Goal: Communication & Community: Share content

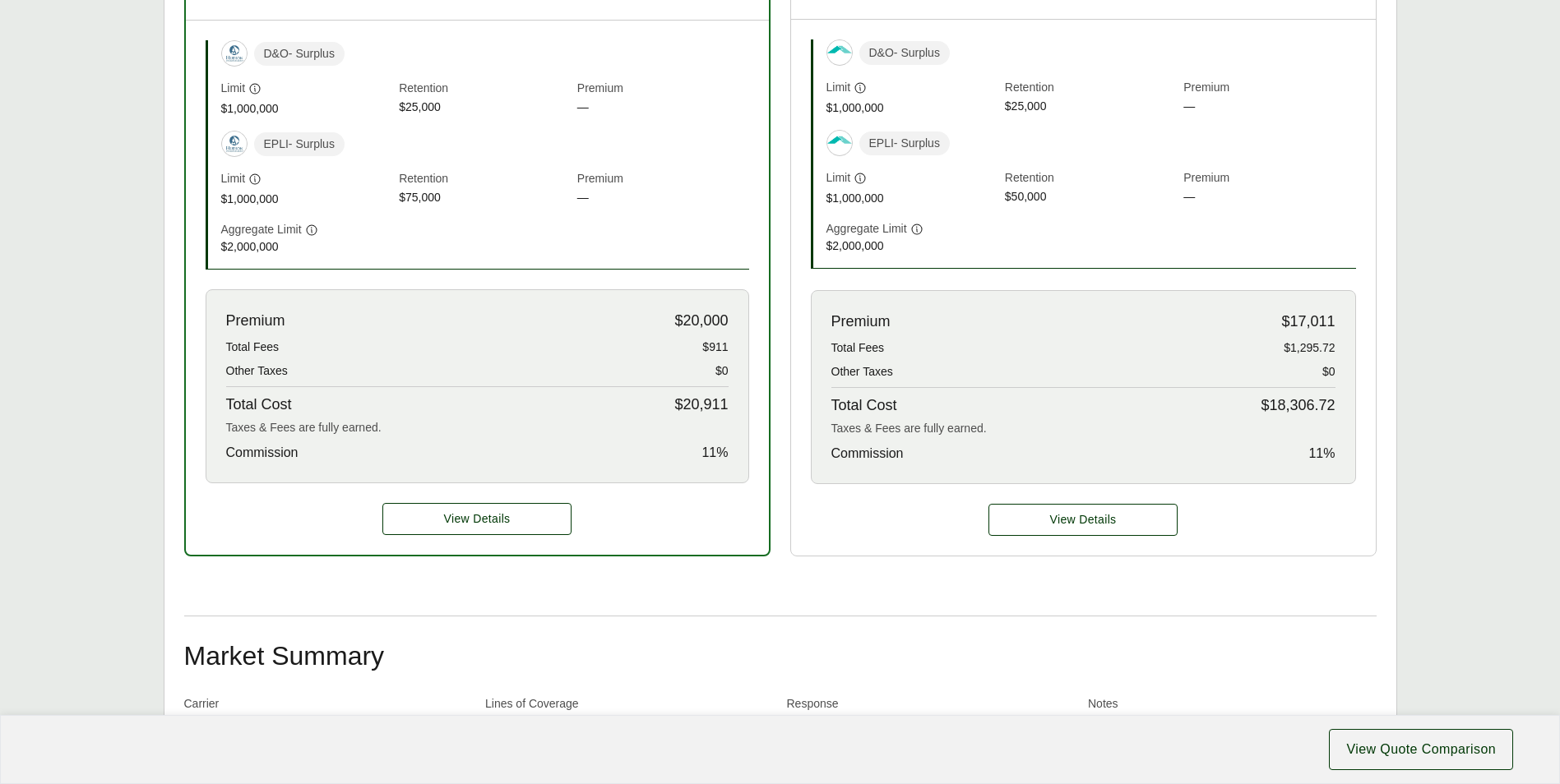
scroll to position [576, 0]
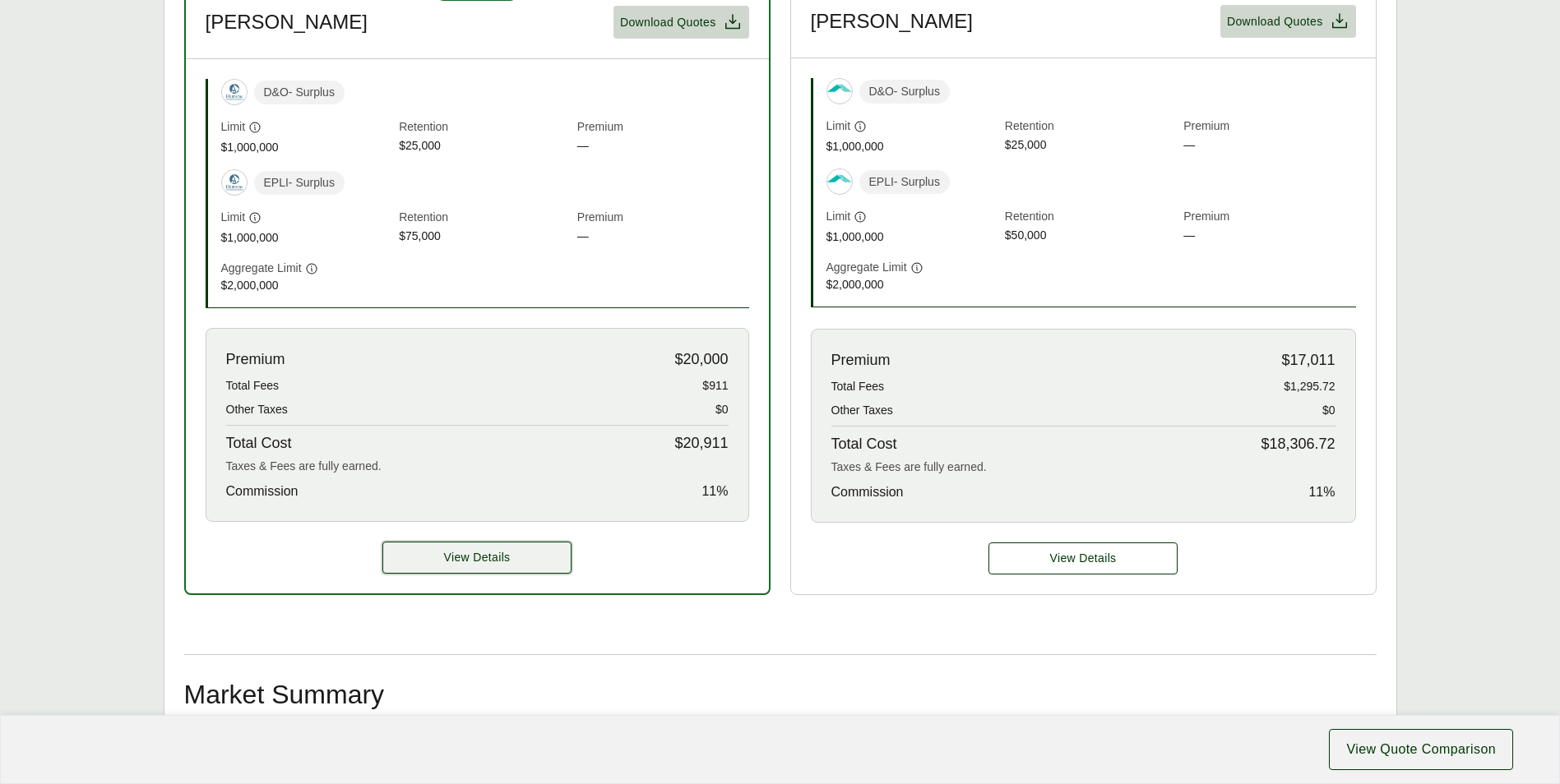
click at [523, 547] on button "View Details" at bounding box center [476, 558] width 189 height 32
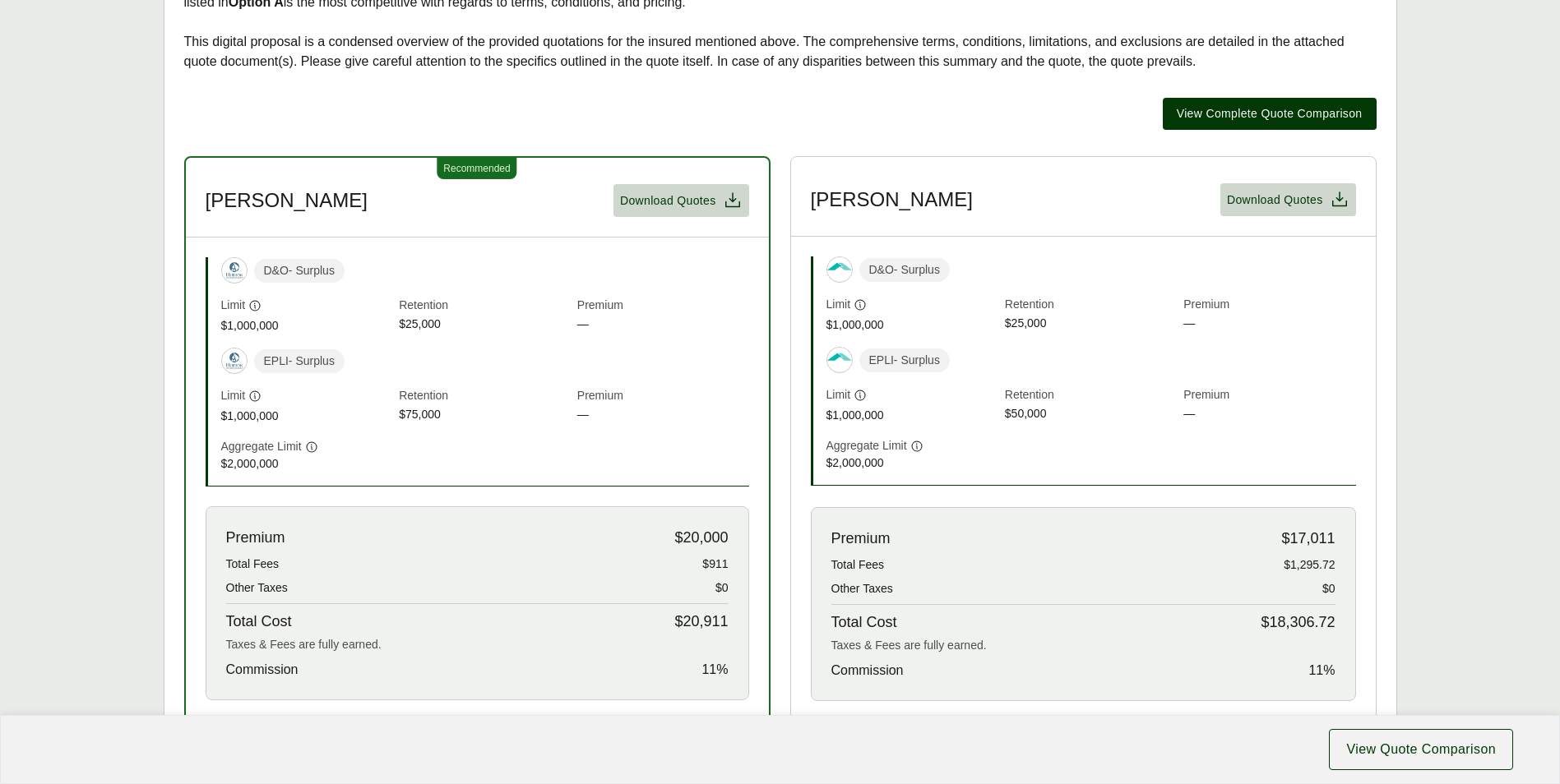
scroll to position [398, 0]
click at [1366, 754] on span "View Quote Comparison" at bounding box center [1420, 749] width 150 height 19
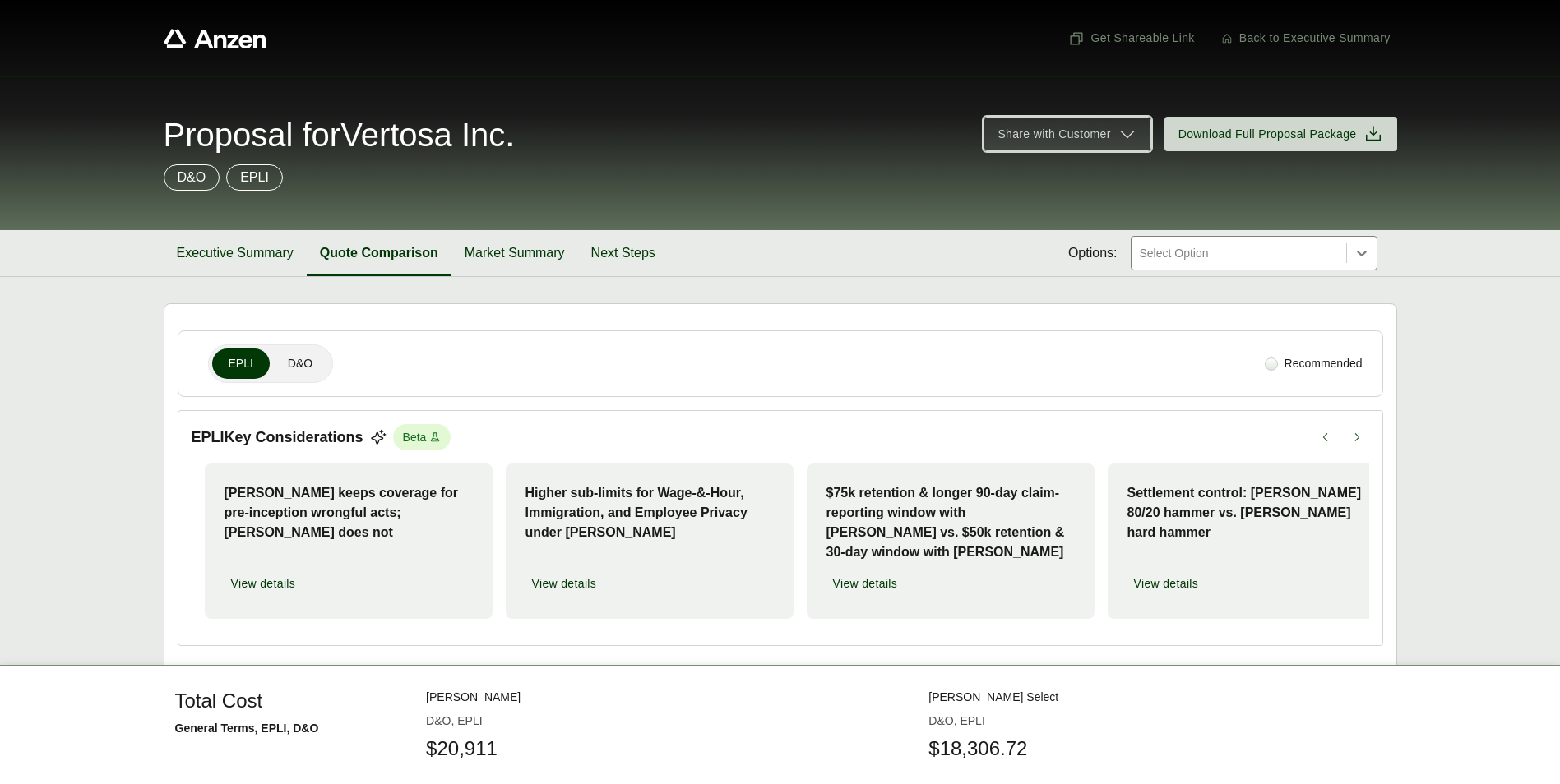
click at [1097, 142] on span "Share with Customer" at bounding box center [1054, 135] width 113 height 17
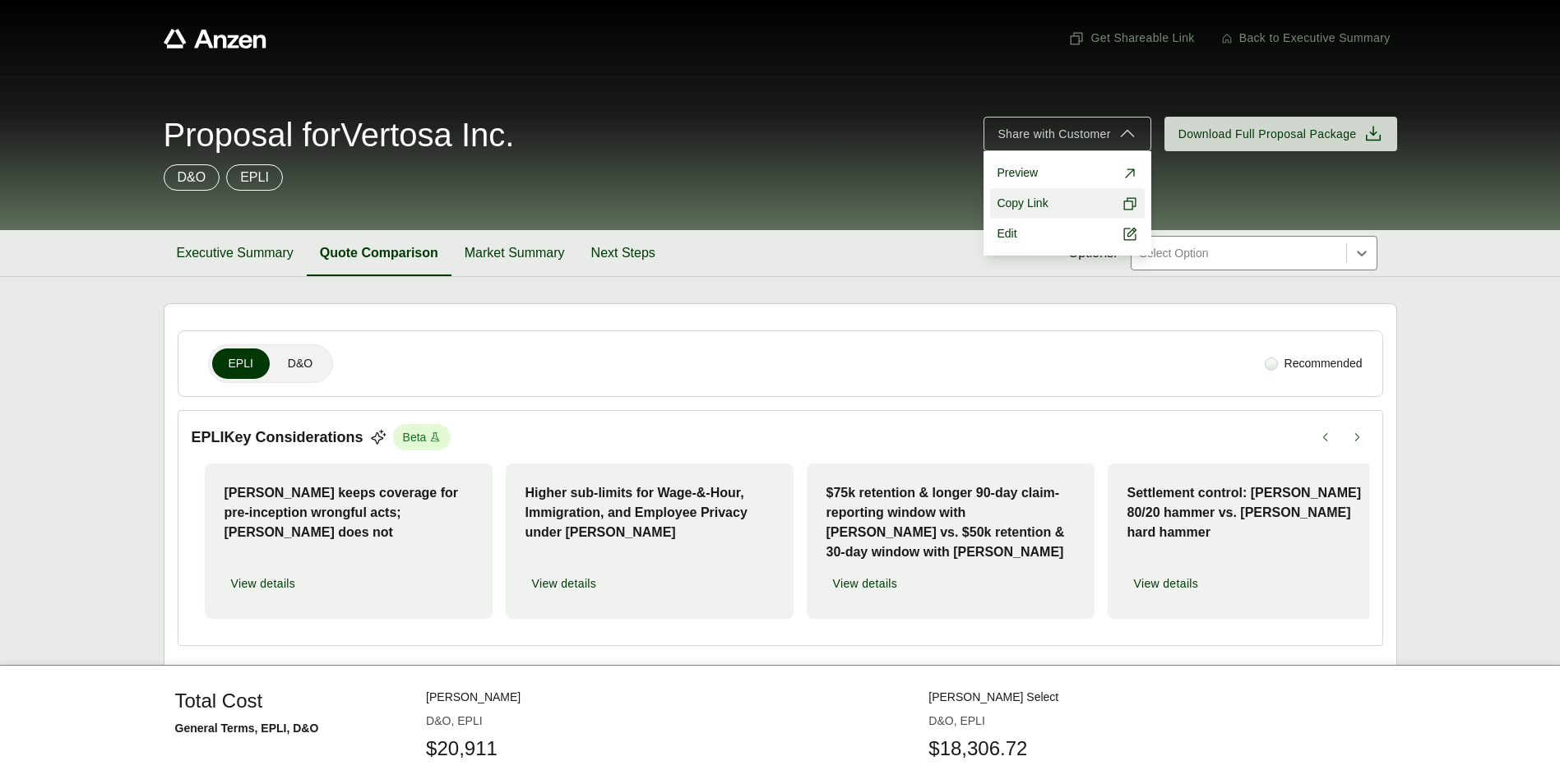
click at [1053, 206] on button "Copy Link" at bounding box center [1067, 203] width 154 height 30
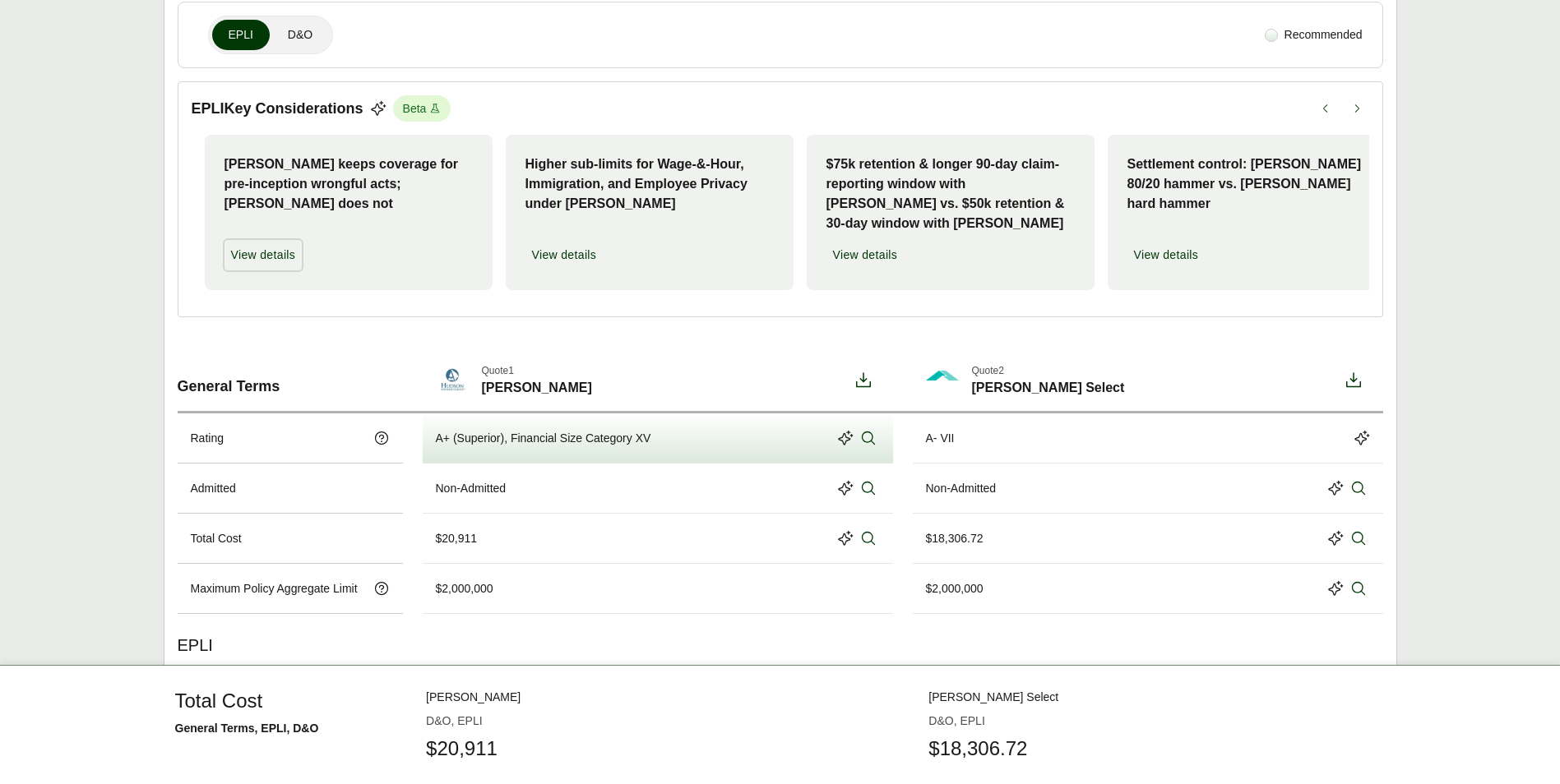
click at [253, 252] on span "View details" at bounding box center [263, 255] width 65 height 17
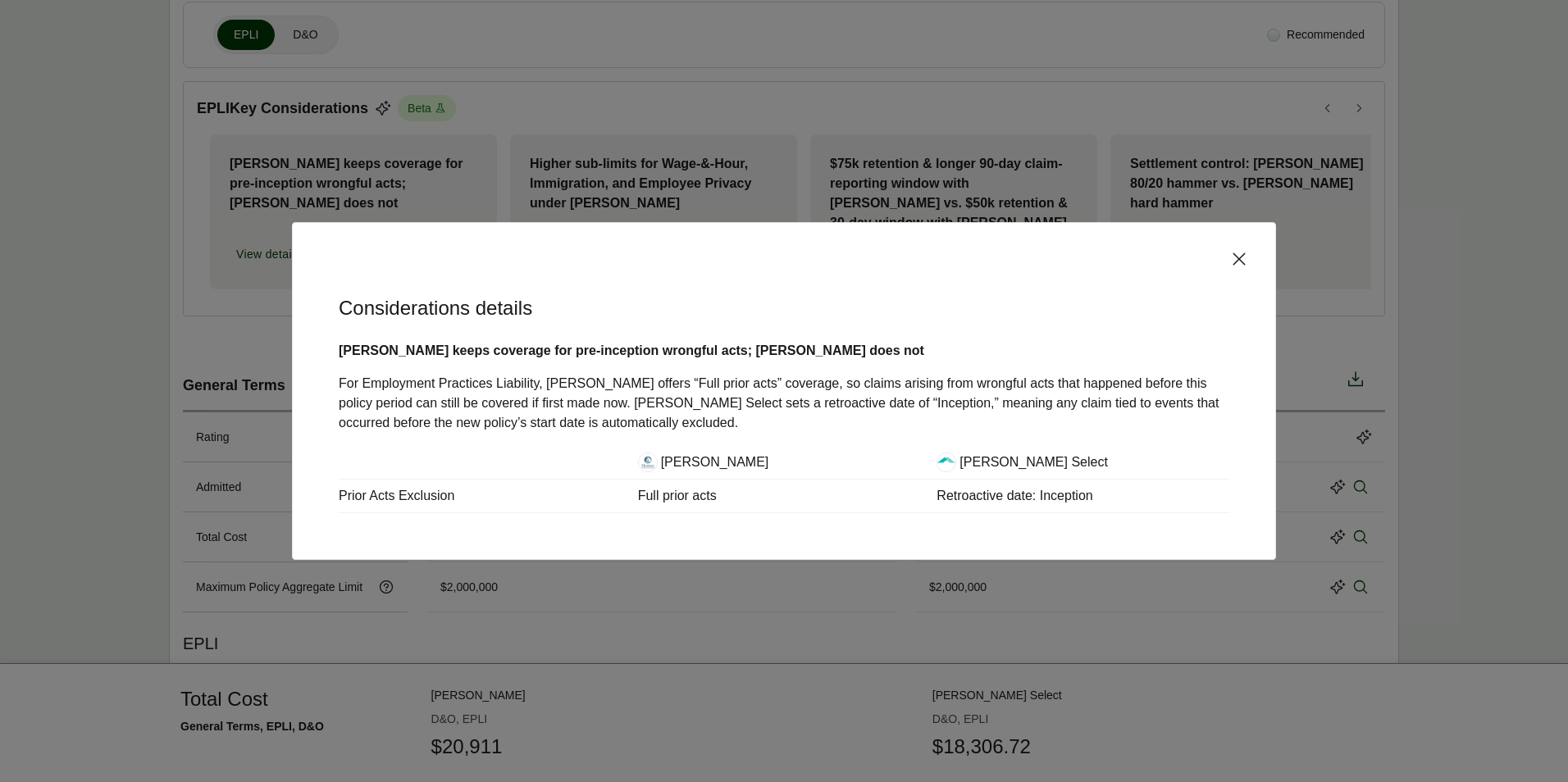
click at [1223, 243] on div "Considerations details [PERSON_NAME] keeps coverage for pre-inception wrongful …" at bounding box center [784, 390] width 984 height 337
click at [1233, 252] on icon at bounding box center [1239, 258] width 19 height 19
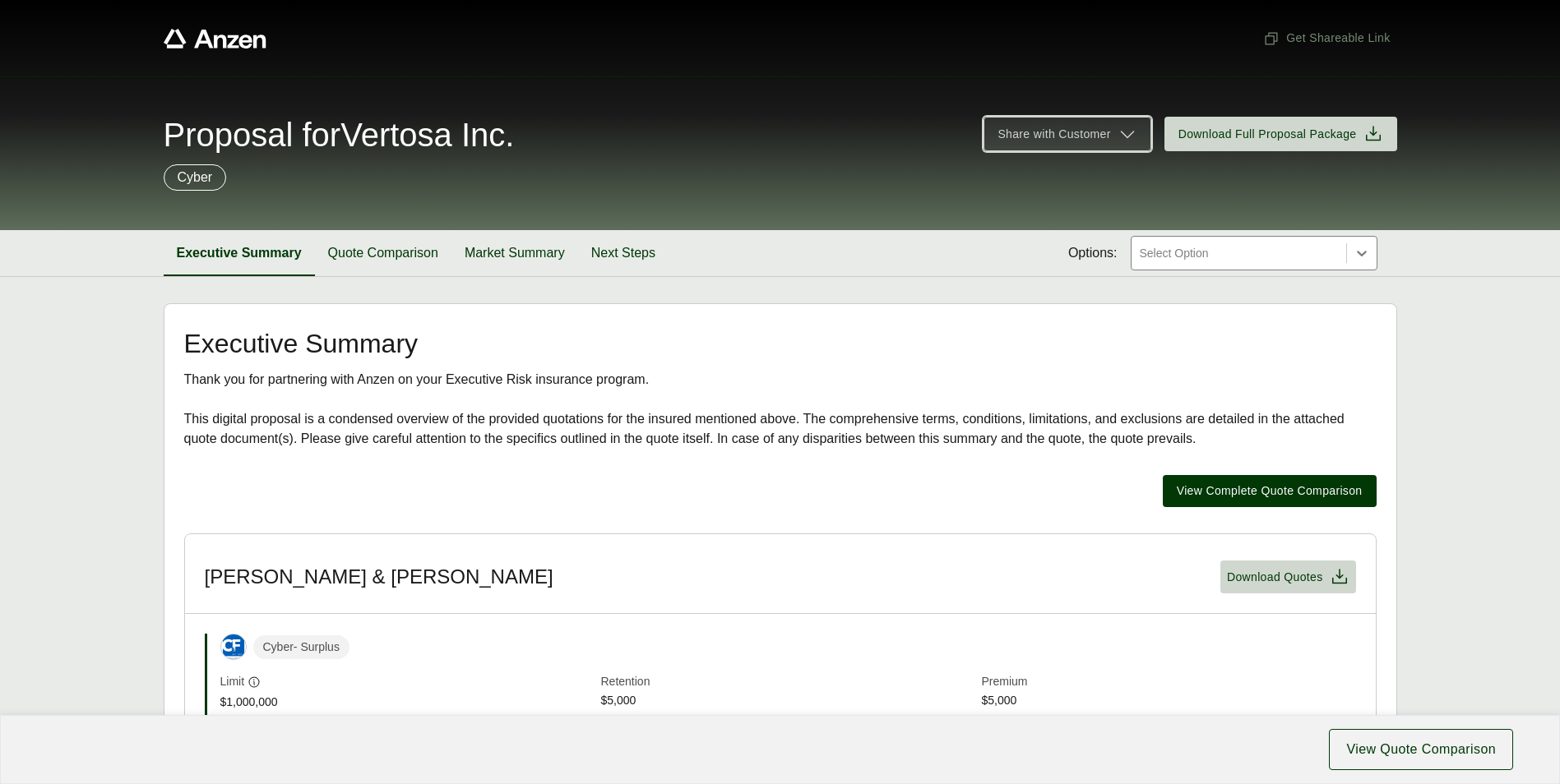
click at [1080, 140] on span "Share with Customer" at bounding box center [1054, 135] width 113 height 17
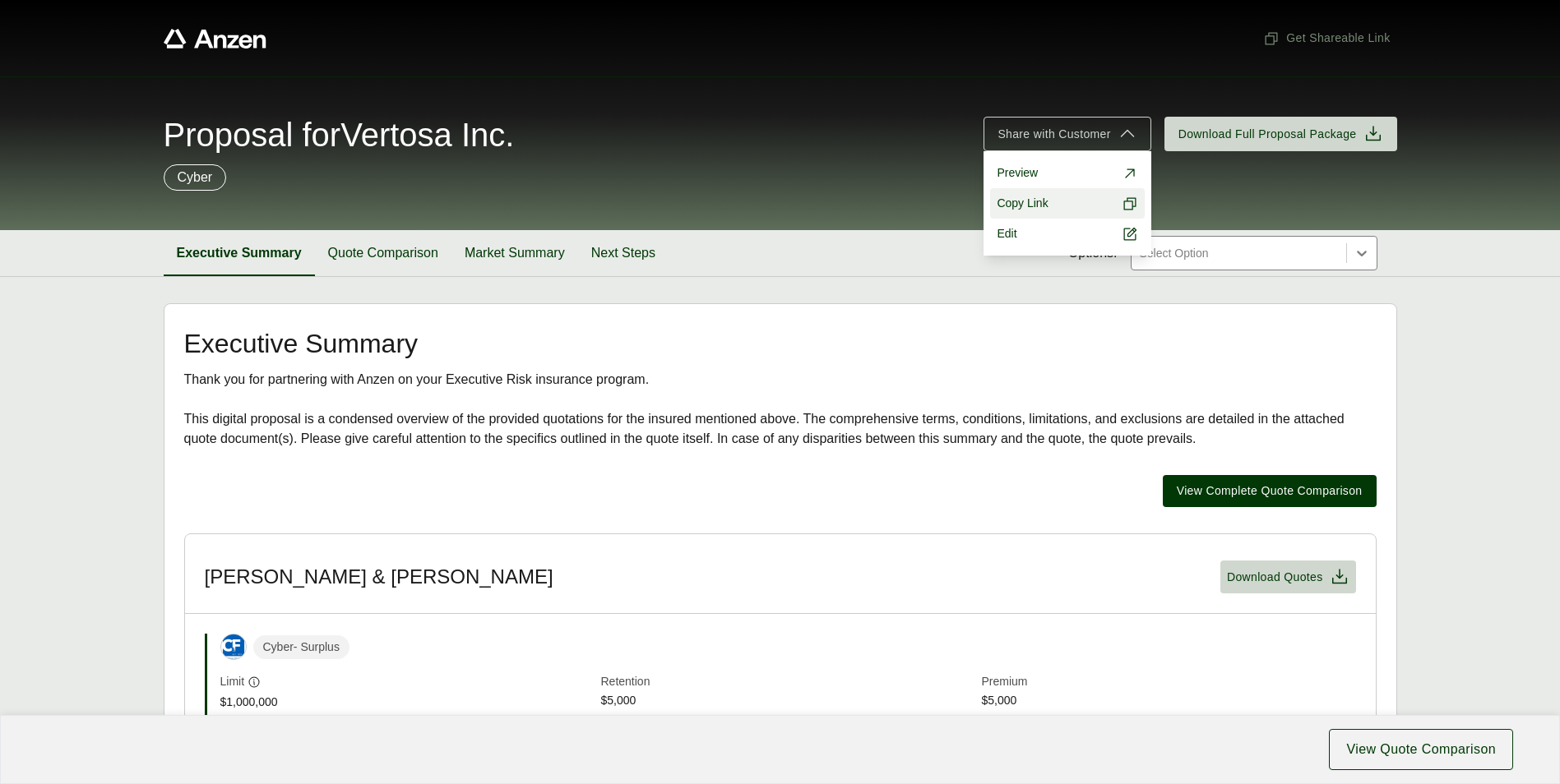
click at [1033, 202] on span "Copy Link" at bounding box center [1022, 203] width 51 height 17
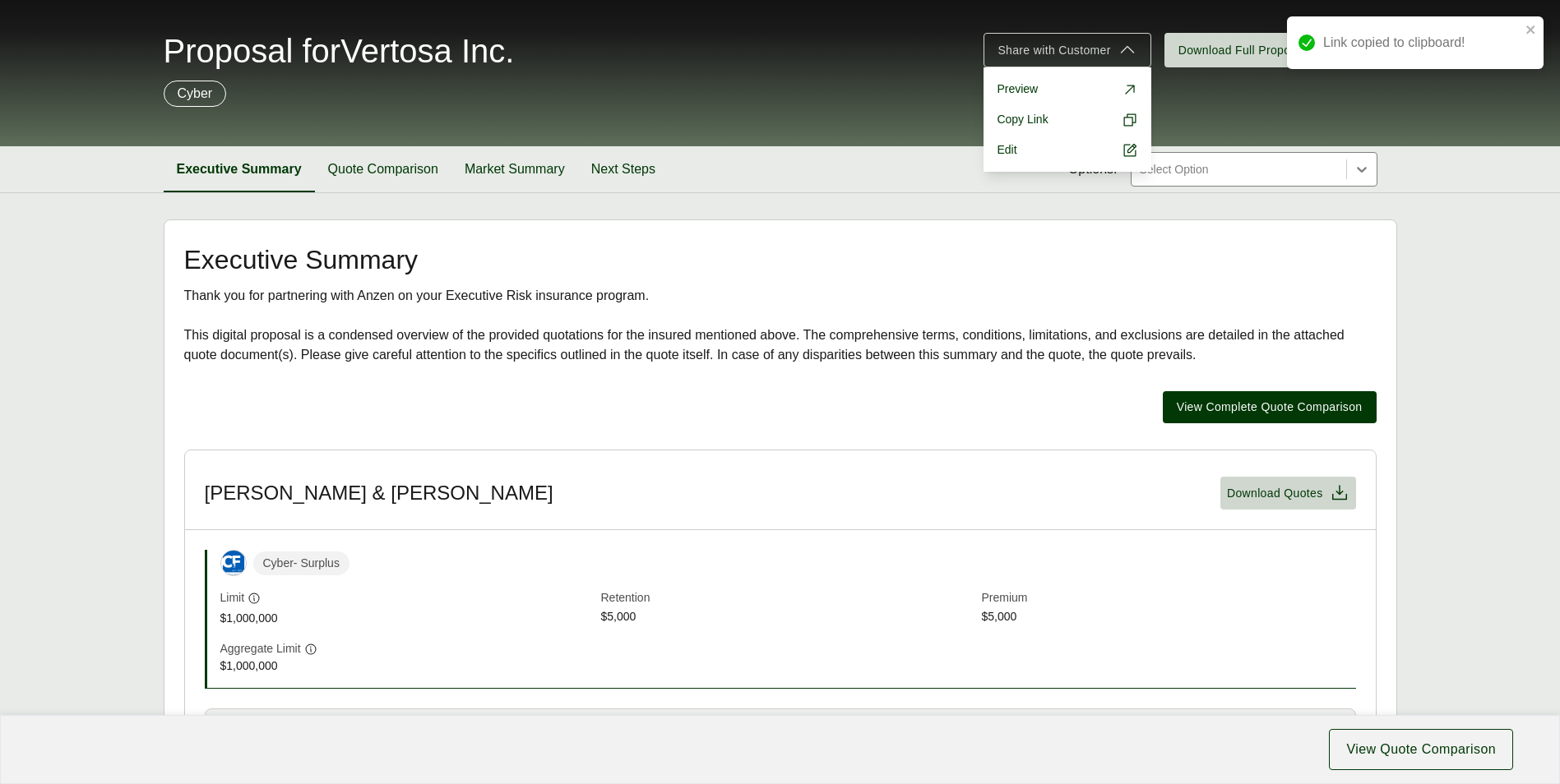
scroll to position [411, 0]
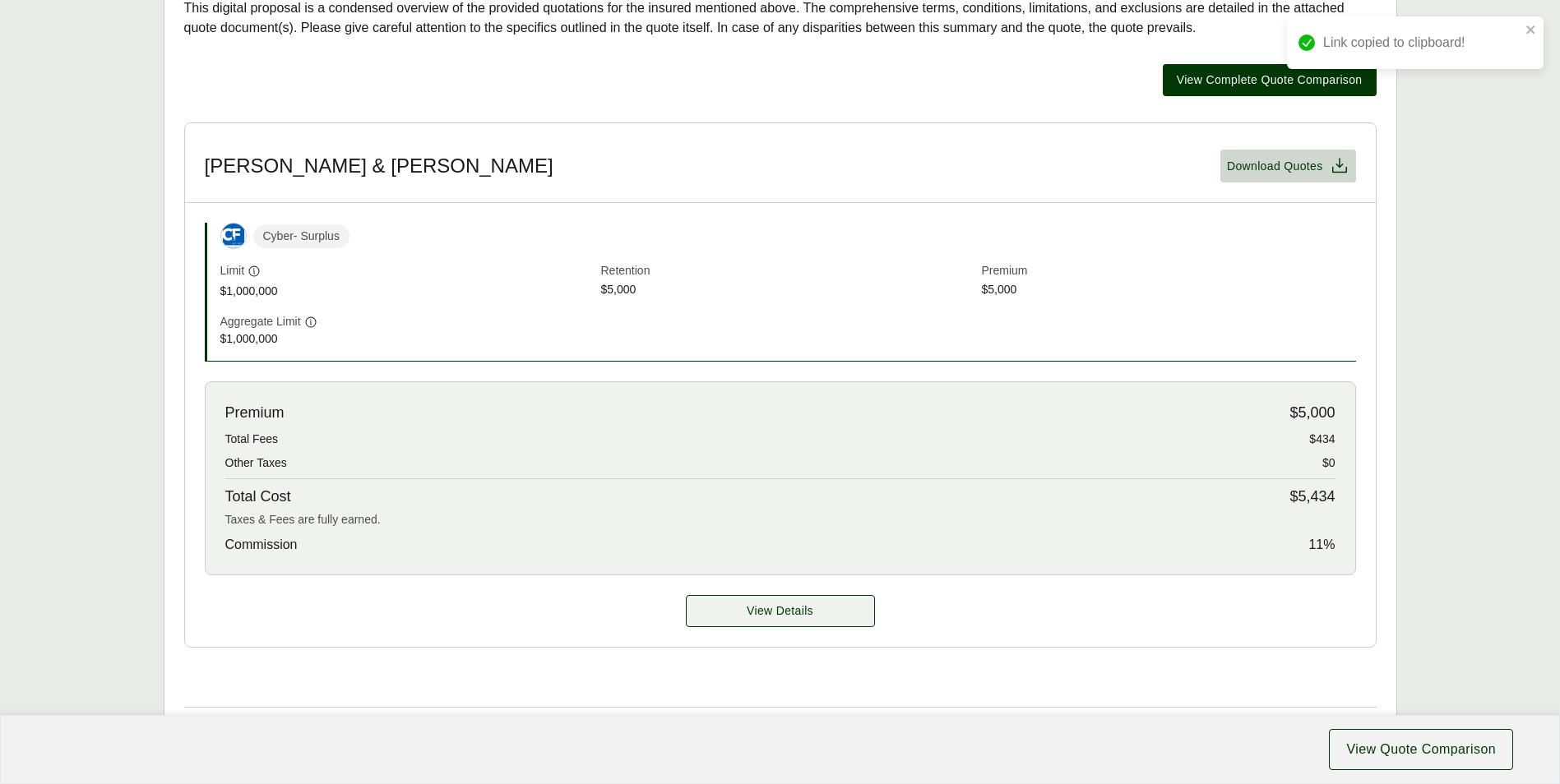
click at [772, 610] on span "View Details" at bounding box center [780, 611] width 67 height 17
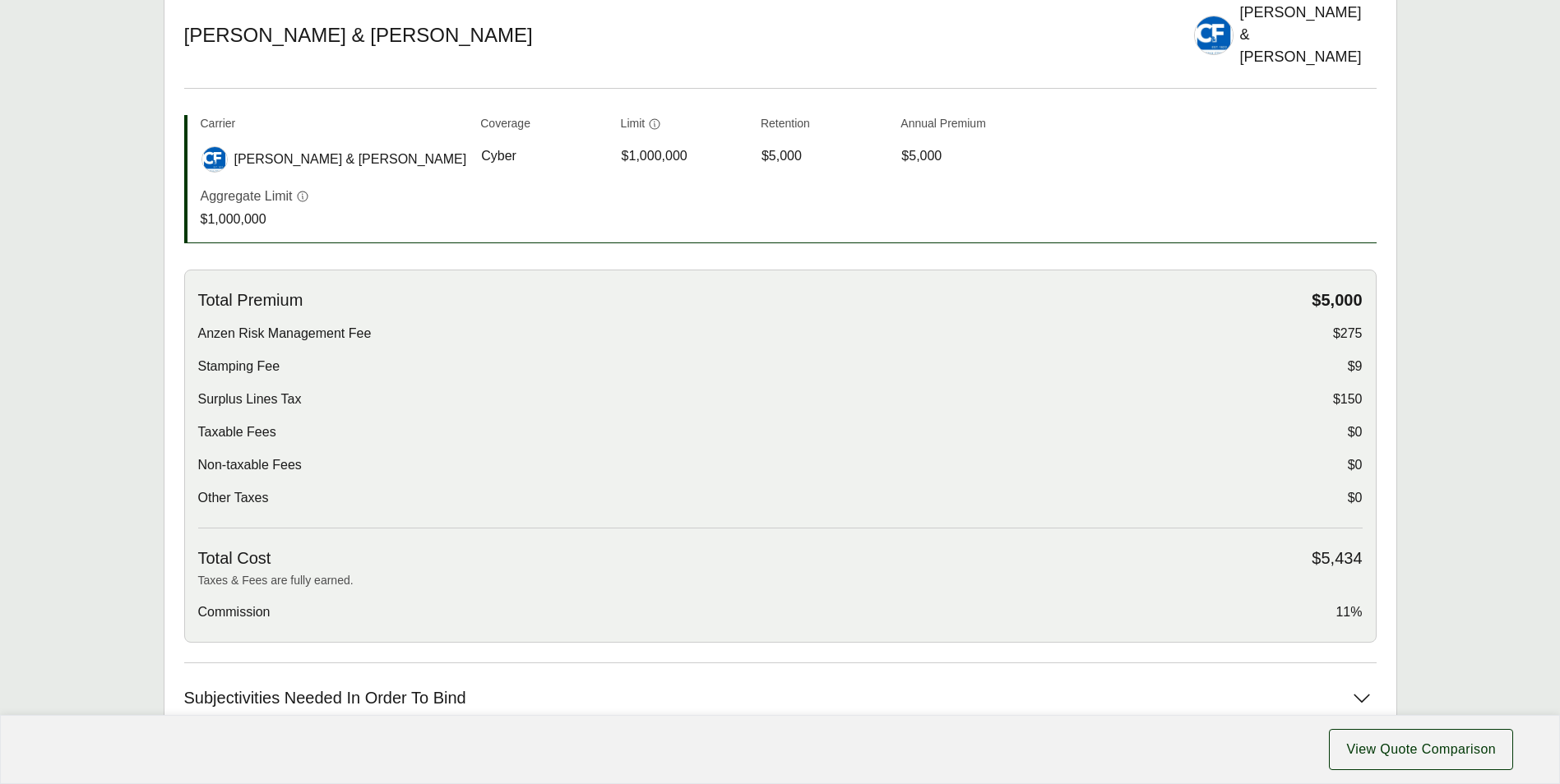
scroll to position [576, 0]
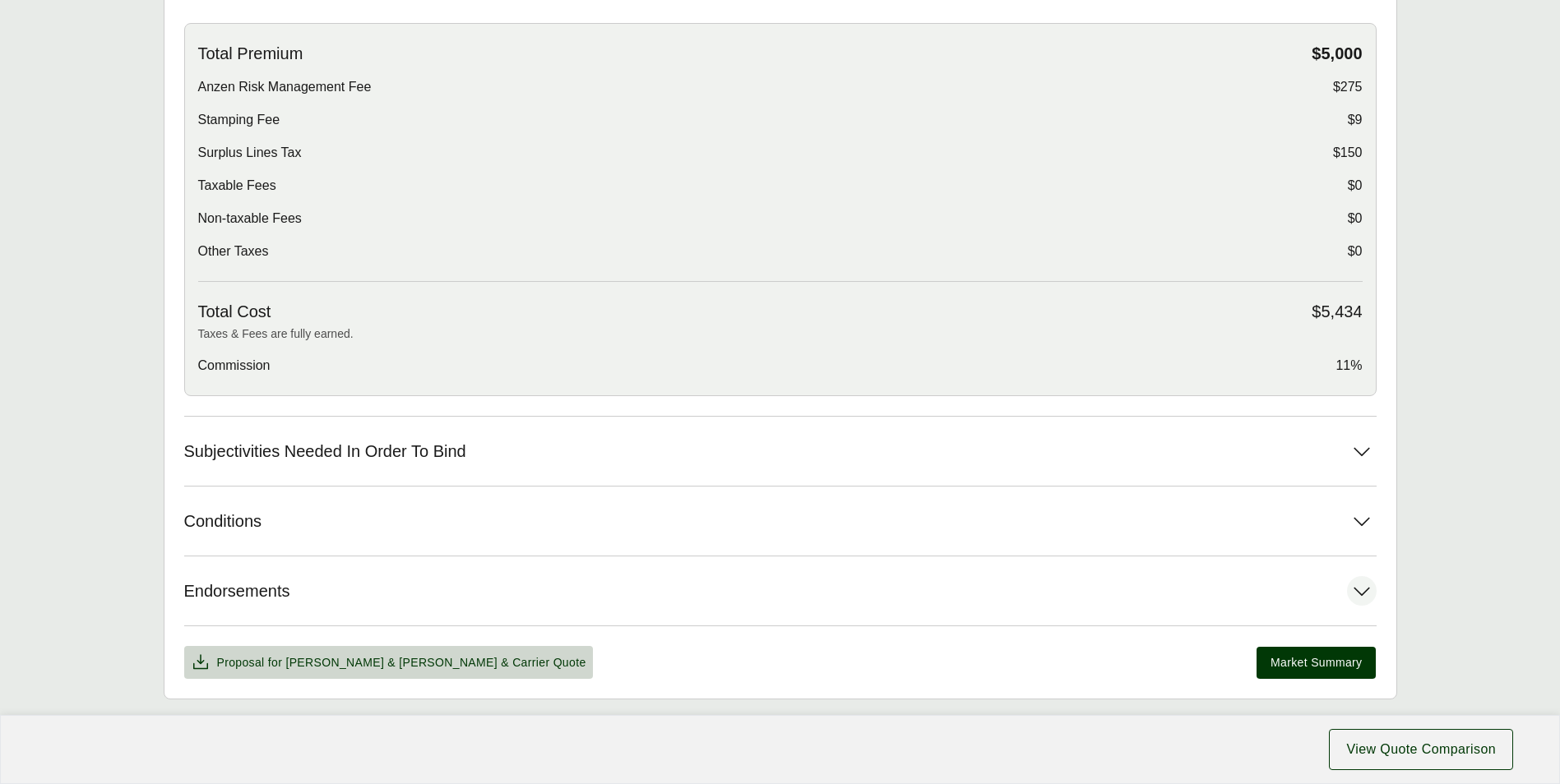
click at [699, 556] on button "Endorsements" at bounding box center [780, 591] width 1192 height 69
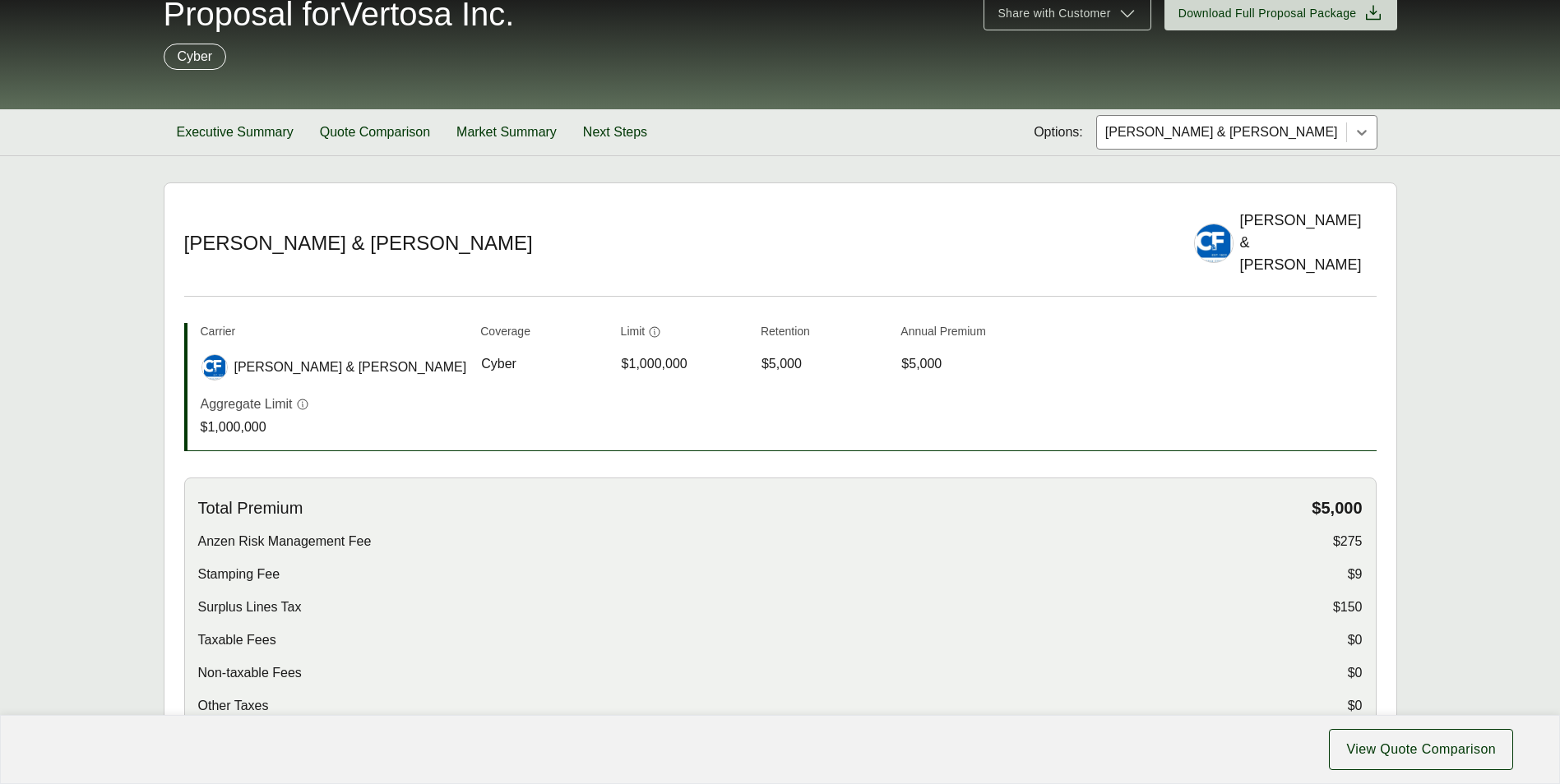
scroll to position [0, 0]
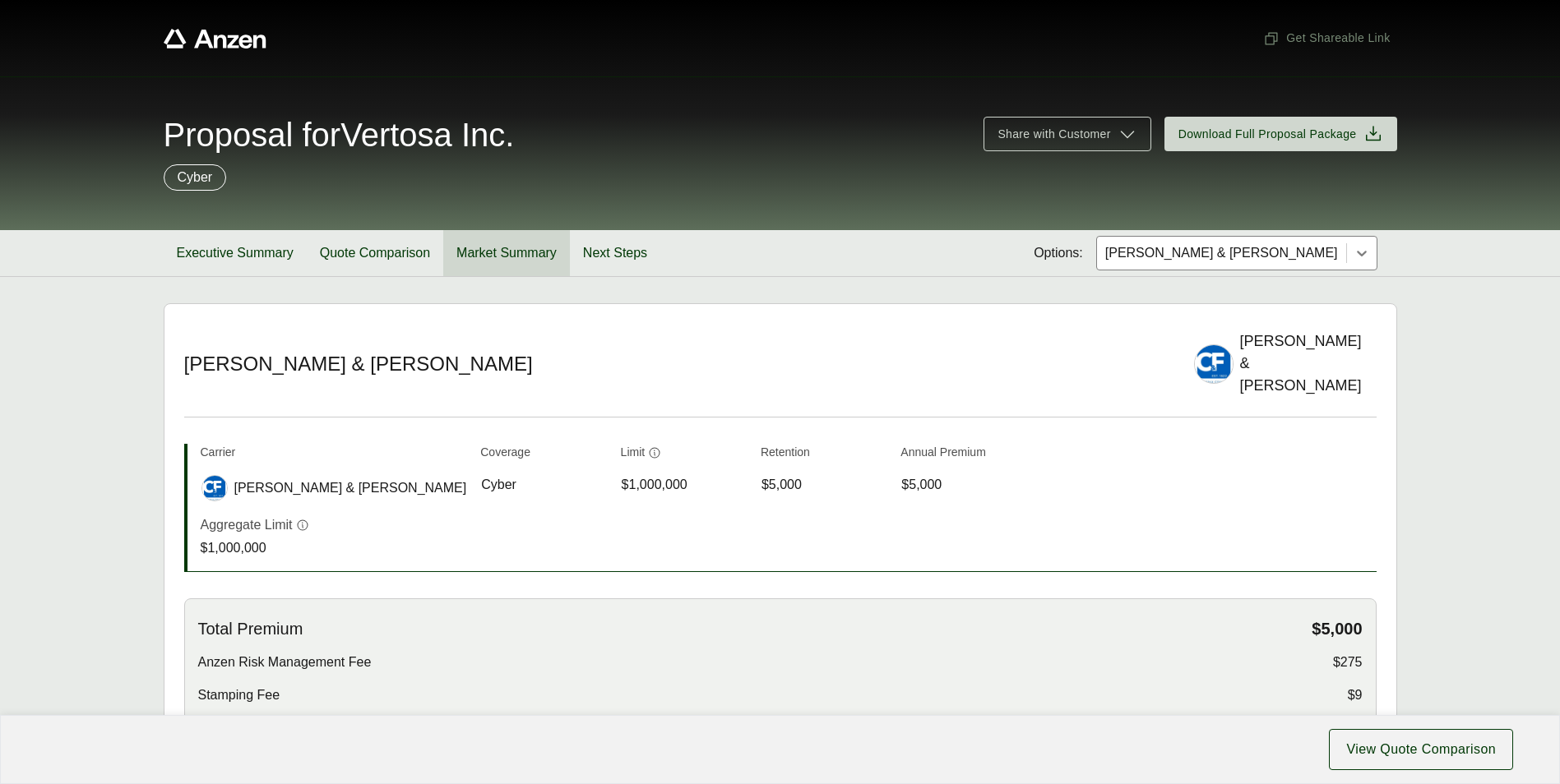
click at [491, 256] on button "Market Summary" at bounding box center [506, 253] width 127 height 46
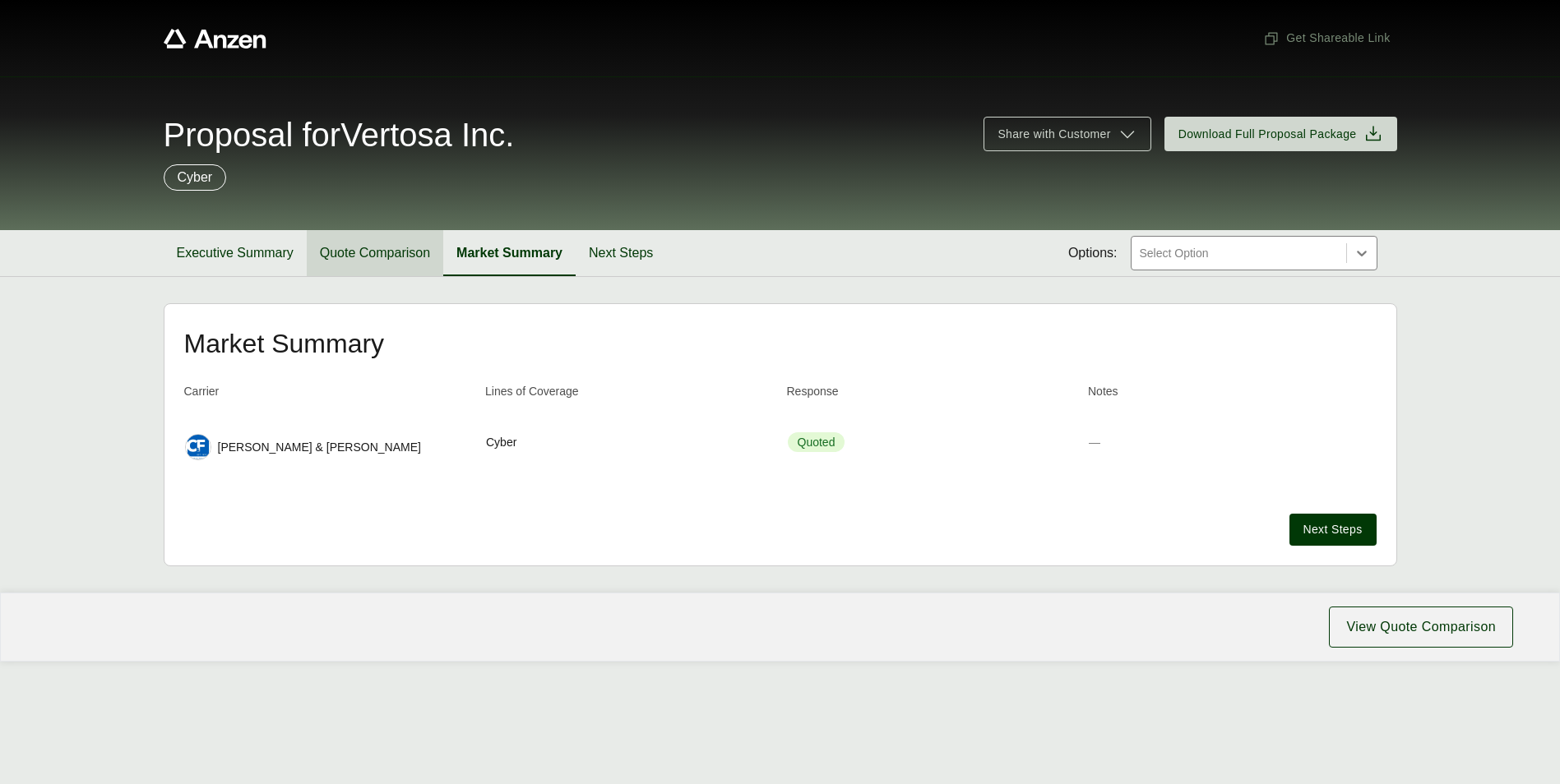
click at [369, 238] on button "Quote Comparison" at bounding box center [374, 253] width 136 height 46
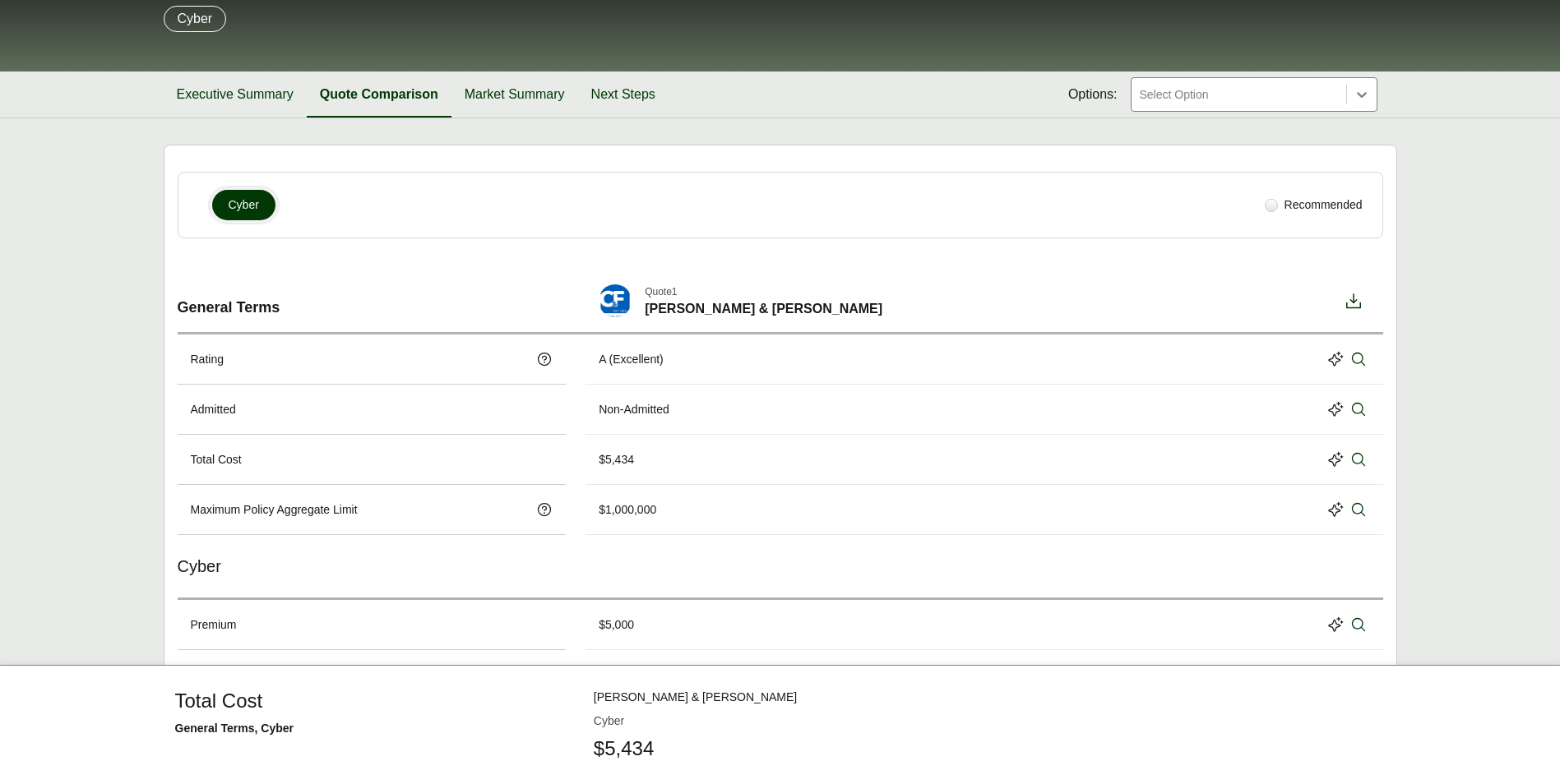
scroll to position [164, 0]
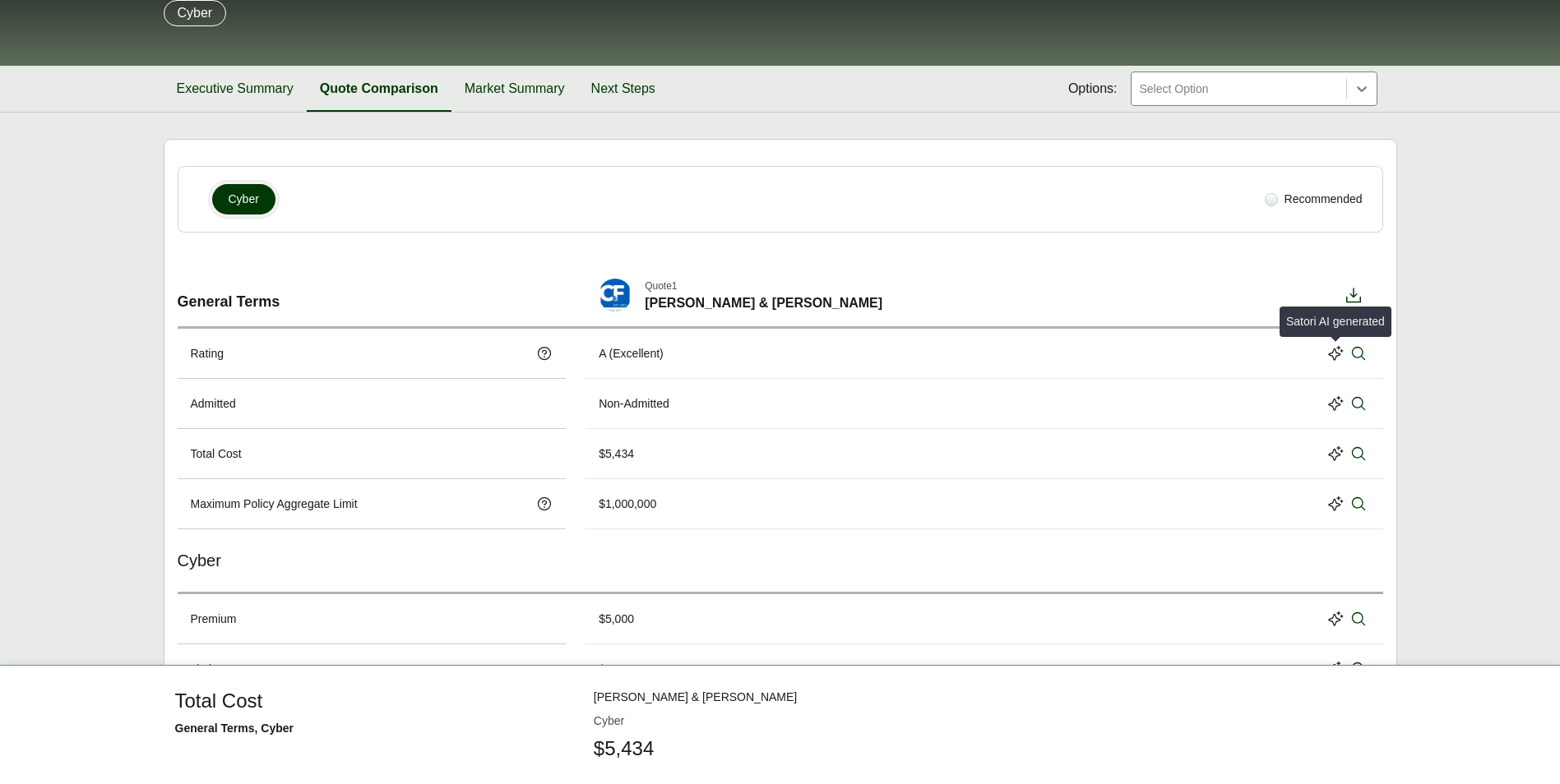
click at [1327, 352] on icon at bounding box center [1335, 353] width 16 height 16
click at [1339, 356] on icon at bounding box center [1335, 353] width 16 height 16
